Goal: Navigation & Orientation: Find specific page/section

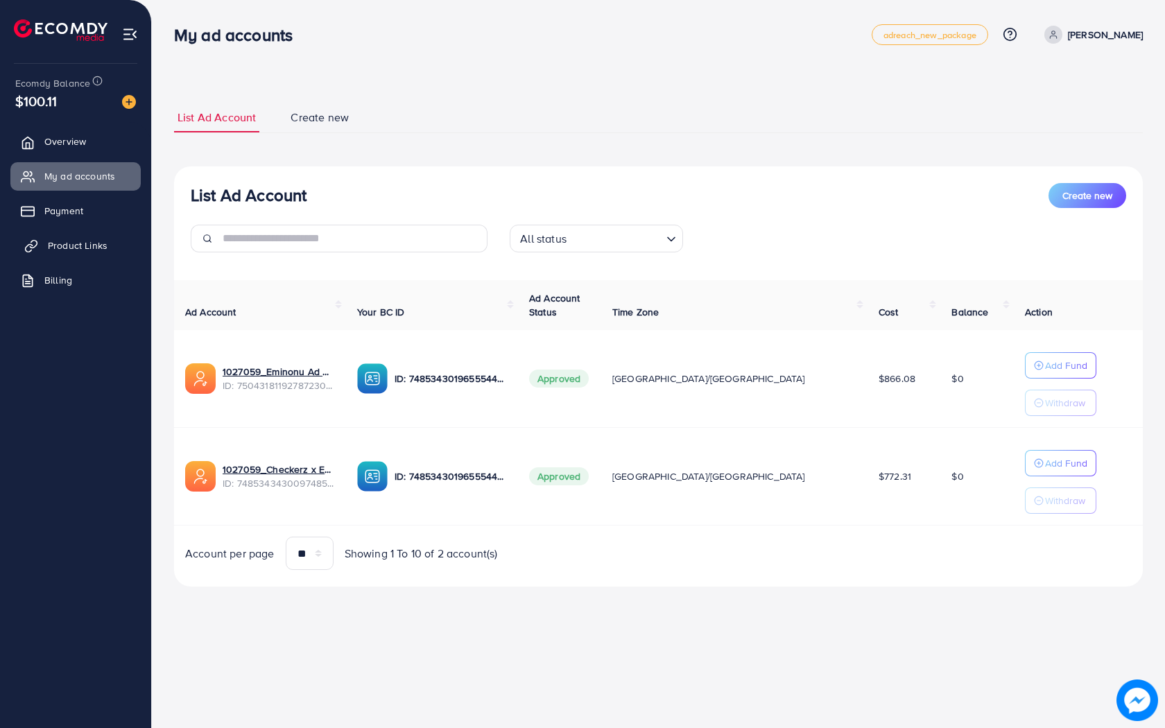
click at [86, 248] on span "Product Links" at bounding box center [78, 246] width 60 height 14
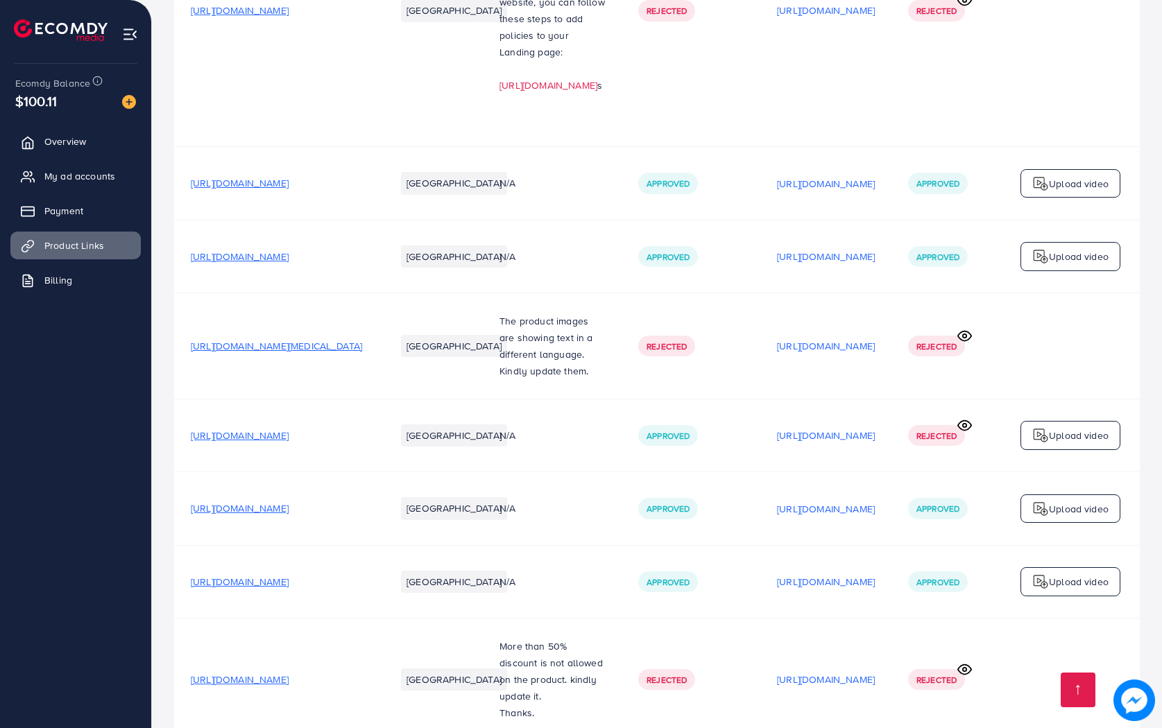
scroll to position [1666, 0]
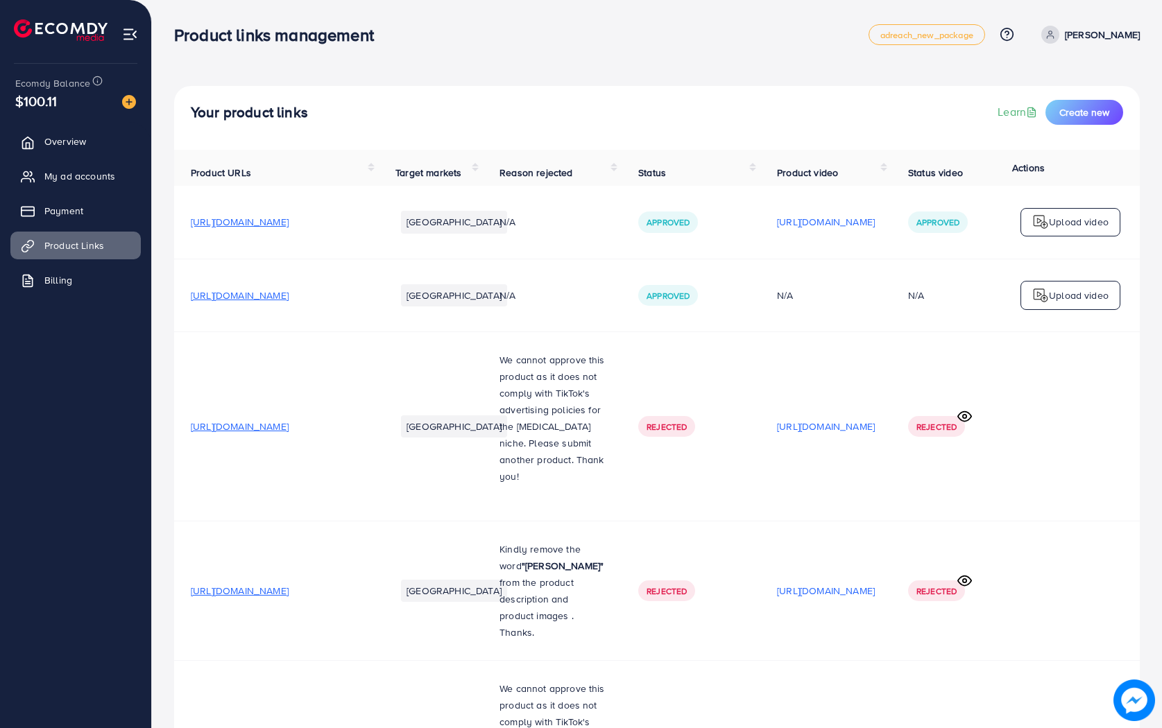
click at [506, 96] on div "Your product links Learn Create new" at bounding box center [657, 118] width 966 height 64
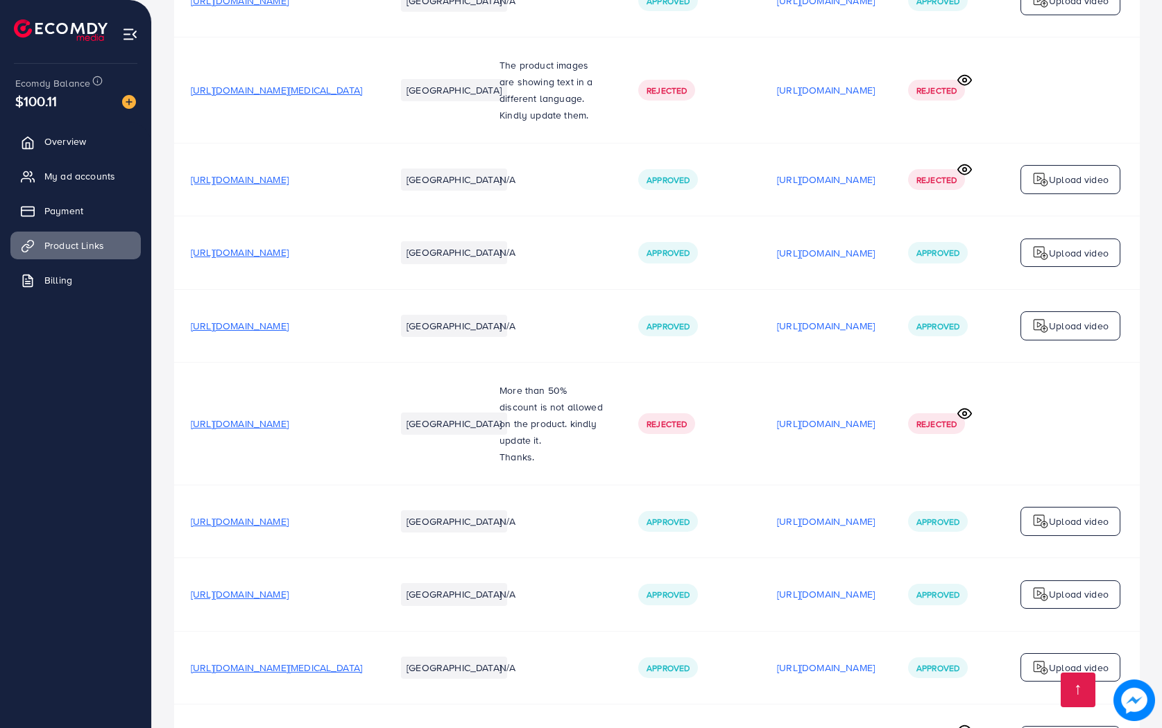
scroll to position [1666, 0]
